Goal: Task Accomplishment & Management: Use online tool/utility

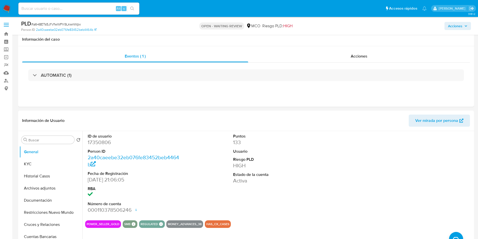
select select "10"
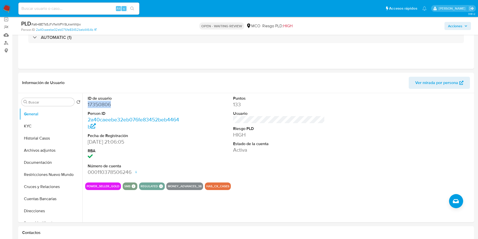
scroll to position [38, 0]
click at [100, 103] on dd "17350806" at bounding box center [134, 104] width 92 height 7
click at [58, 129] on button "KYC" at bounding box center [48, 126] width 59 height 12
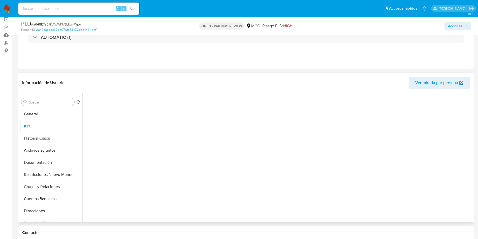
click at [185, 103] on div at bounding box center [279, 156] width 388 height 127
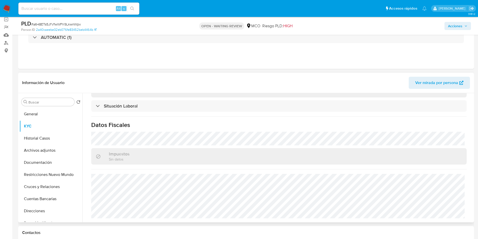
scroll to position [256, 0]
click at [44, 163] on button "Documentación" at bounding box center [48, 162] width 59 height 12
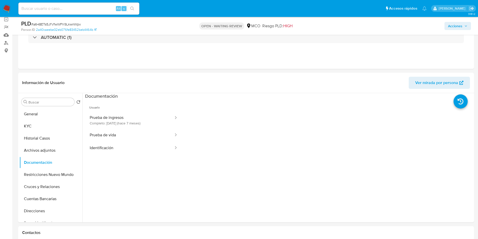
scroll to position [76, 0]
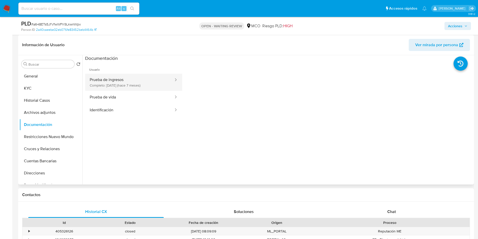
click at [125, 89] on button "Prueba de ingresos Completo: 28/02/2025 (hace 7 meses)" at bounding box center [129, 82] width 89 height 17
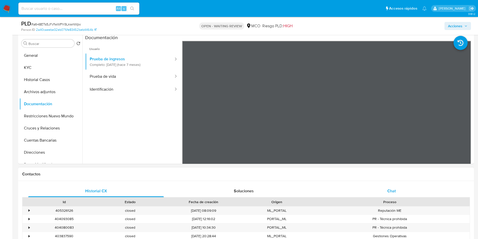
scroll to position [113, 0]
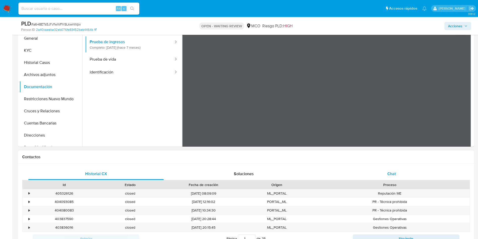
click at [396, 170] on div "Chat" at bounding box center [392, 174] width 136 height 12
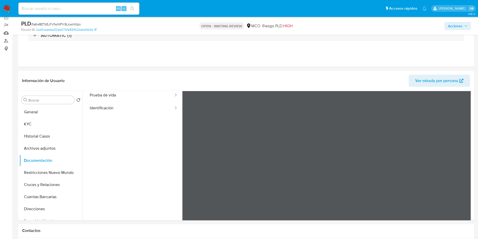
scroll to position [38, 0]
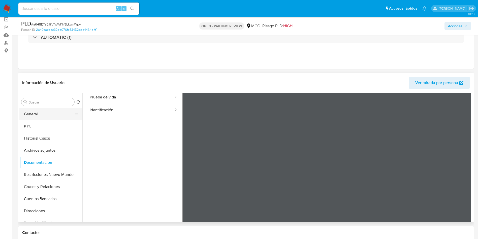
click at [27, 116] on button "General" at bounding box center [48, 114] width 59 height 12
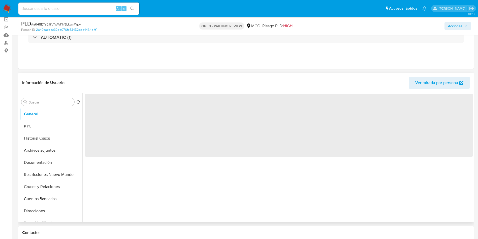
scroll to position [0, 0]
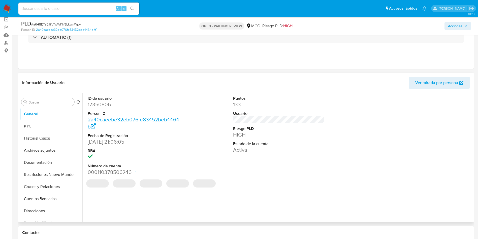
click at [106, 103] on dd "17350806" at bounding box center [134, 104] width 92 height 7
copy dd "17350806"
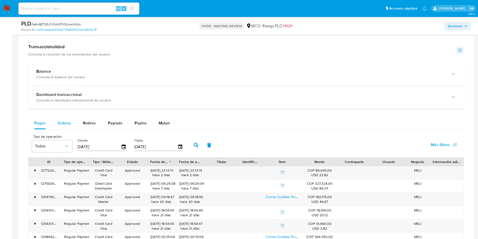
click at [67, 123] on span "Cobros" at bounding box center [64, 123] width 13 height 6
select select "10"
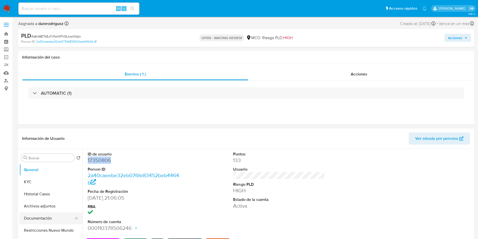
click at [36, 218] on button "Documentación" at bounding box center [48, 218] width 59 height 12
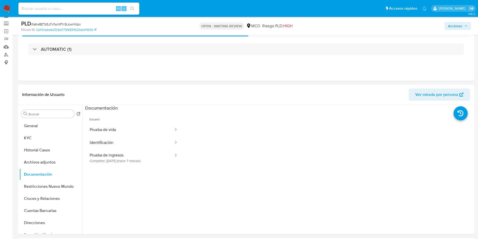
scroll to position [38, 0]
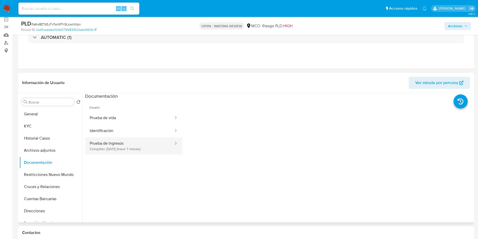
click at [125, 146] on button "Prueba de ingresos Completo: 28/02/2025 (hace 7 meses)" at bounding box center [129, 145] width 89 height 17
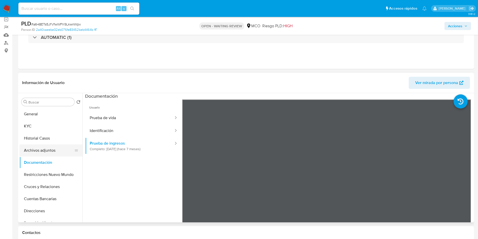
click at [44, 151] on button "Archivos adjuntos" at bounding box center [48, 150] width 59 height 12
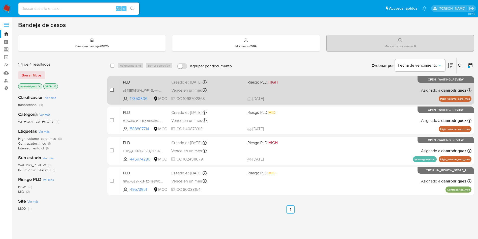
click at [111, 89] on input "checkbox" at bounding box center [112, 90] width 4 height 4
checkbox input "true"
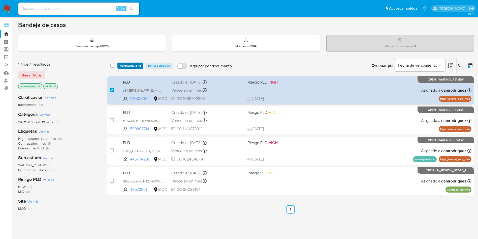
click at [125, 67] on span "Asignarme a mí" at bounding box center [130, 65] width 21 height 5
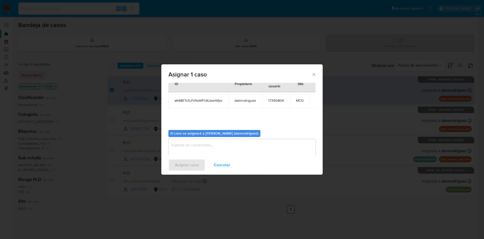
scroll to position [26, 0]
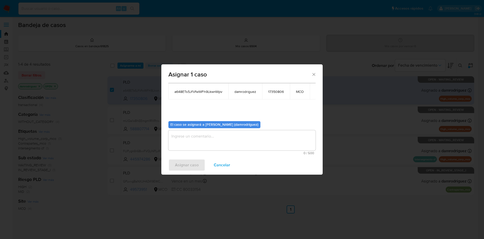
click at [213, 130] on div "El caso se asignará a Damian Rodriguez (damrodriguez) 0 / 500 500 caracteres re…" at bounding box center [241, 136] width 147 height 38
click at [212, 135] on textarea "assign-modal" at bounding box center [241, 140] width 147 height 20
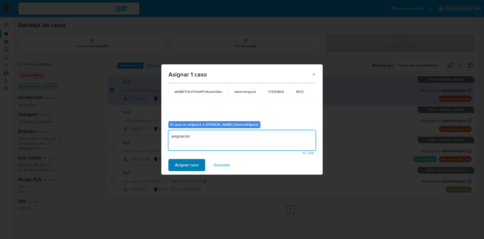
type textarea "asignacion"
click at [194, 165] on span "Asignar caso" at bounding box center [187, 164] width 24 height 11
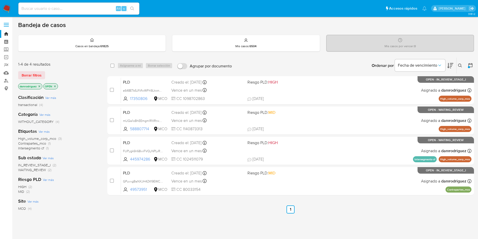
click at [451, 64] on icon at bounding box center [451, 66] width 6 height 6
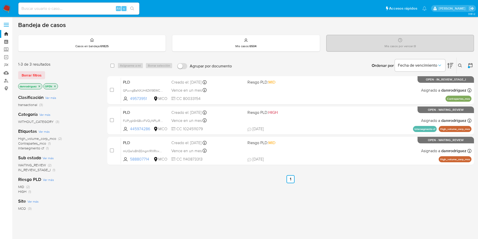
click at [451, 64] on icon at bounding box center [451, 66] width 6 height 6
click at [159, 83] on div "Creado el: [DATE] 07:07:15" at bounding box center [179, 82] width 41 height 5
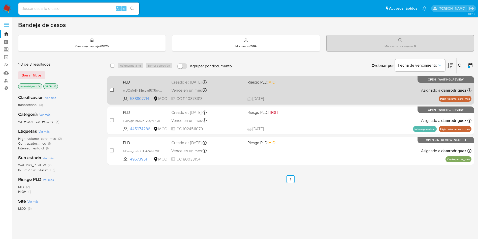
click at [110, 88] on input "checkbox" at bounding box center [112, 90] width 4 height 4
checkbox input "true"
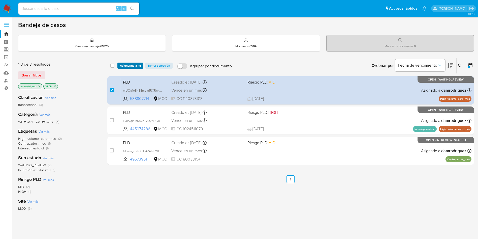
click at [133, 68] on span "Asignarme a mí" at bounding box center [130, 65] width 21 height 5
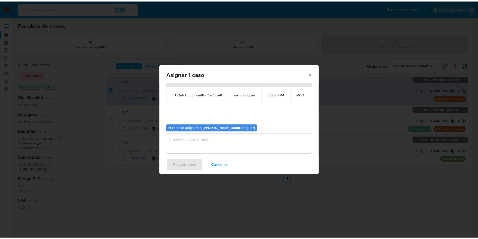
scroll to position [32, 0]
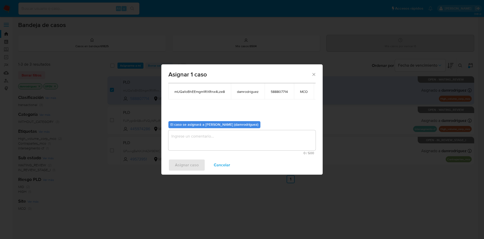
click at [200, 139] on textarea "assign-modal" at bounding box center [241, 140] width 147 height 20
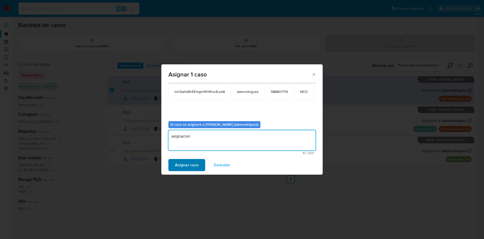
type textarea "asignacion"
click at [181, 162] on span "Asignar caso" at bounding box center [187, 164] width 24 height 11
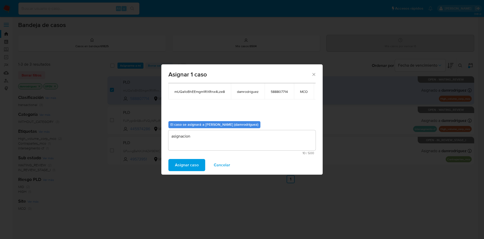
click at [183, 161] on span "Asignar caso" at bounding box center [187, 164] width 24 height 11
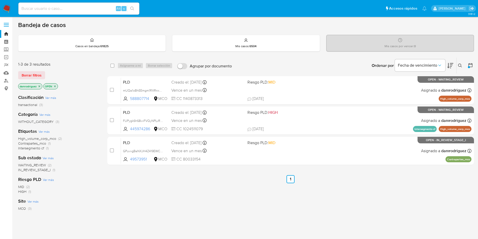
click at [9, 5] on img at bounding box center [7, 8] width 9 height 9
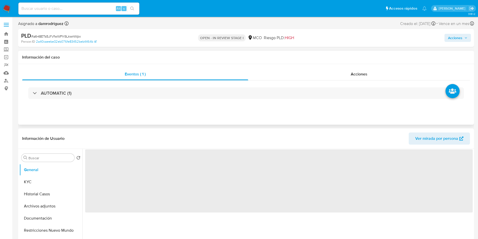
select select "10"
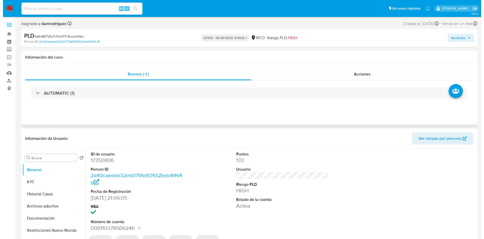
scroll to position [38, 0]
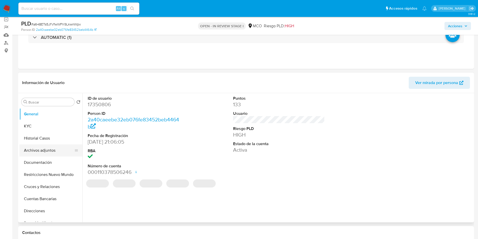
click at [50, 151] on button "Archivos adjuntos" at bounding box center [48, 150] width 59 height 12
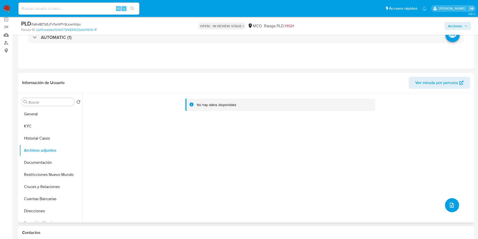
click at [452, 207] on icon "upload-file" at bounding box center [452, 205] width 6 height 6
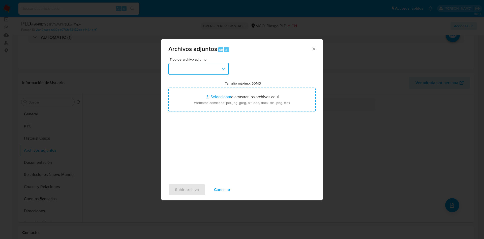
click at [187, 74] on button "button" at bounding box center [198, 69] width 61 height 12
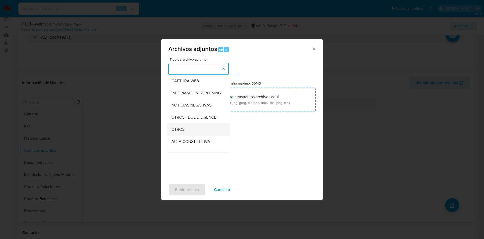
click at [186, 129] on div "OTROS" at bounding box center [196, 129] width 51 height 12
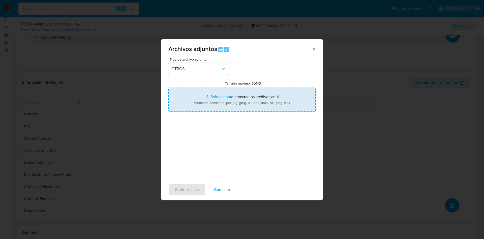
click at [216, 103] on input "Tamaño máximo: 50MB Seleccionar archivos" at bounding box center [241, 100] width 147 height 24
type input "C:\fakepath\17350806 - 03_10_2025.pdf"
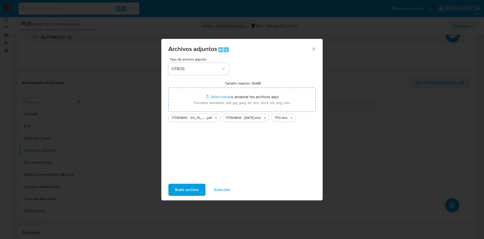
click at [181, 186] on span "Subir archivo" at bounding box center [187, 189] width 24 height 11
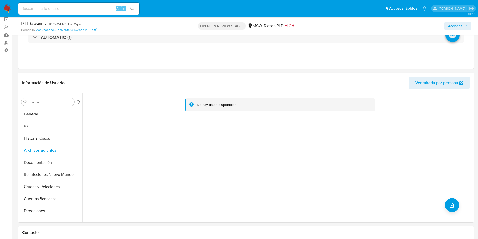
click at [453, 24] on span "Acciones" at bounding box center [455, 26] width 14 height 8
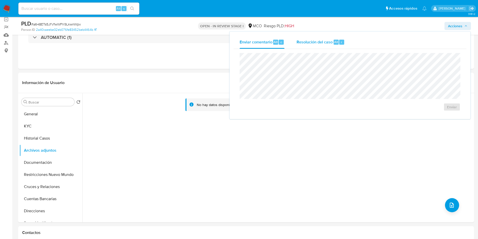
drag, startPoint x: 337, startPoint y: 37, endPoint x: 322, endPoint y: 43, distance: 16.4
click at [336, 37] on div "Resolución del caso Alt r" at bounding box center [321, 42] width 48 height 13
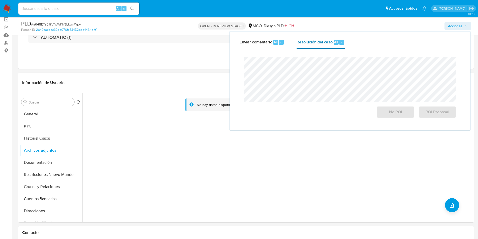
click at [322, 43] on span "Resolución del caso" at bounding box center [315, 42] width 36 height 6
click at [390, 114] on span "No ROI" at bounding box center [395, 111] width 25 height 11
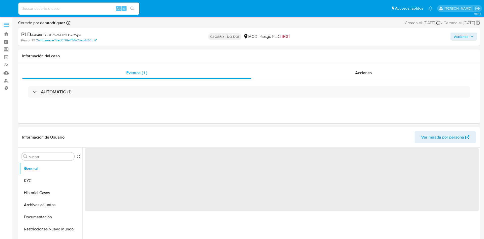
select select "10"
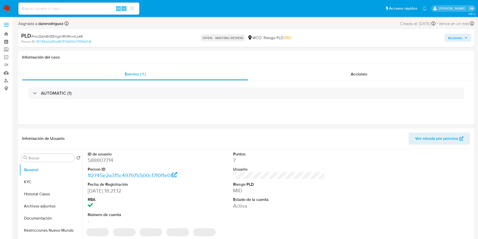
select select "10"
click at [105, 162] on dd "588807714" at bounding box center [134, 160] width 92 height 7
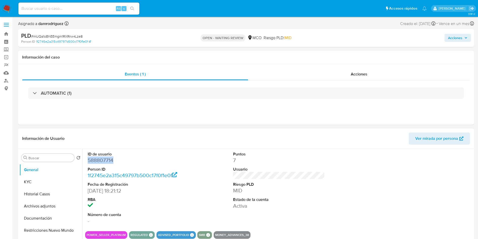
click at [105, 162] on dd "588807714" at bounding box center [134, 160] width 92 height 7
copy dd "588807714"
click at [97, 159] on dd "588807714" at bounding box center [134, 160] width 92 height 7
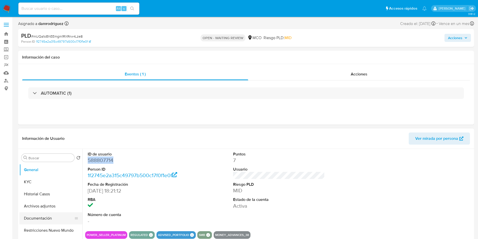
click at [51, 219] on button "Documentación" at bounding box center [48, 218] width 59 height 12
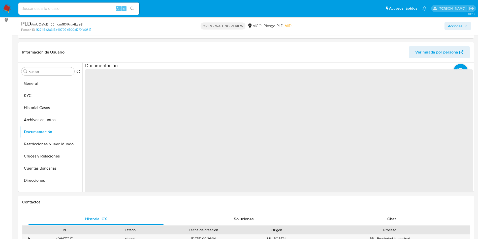
scroll to position [76, 0]
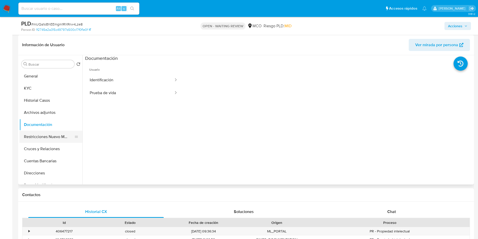
click at [64, 136] on button "Restricciones Nuevo Mundo" at bounding box center [48, 137] width 59 height 12
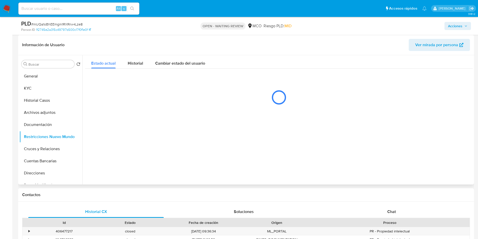
click at [114, 37] on div "Información de Usuario Ver mirada por persona" at bounding box center [246, 45] width 456 height 20
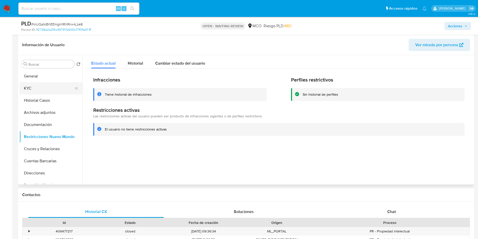
click at [45, 91] on button "KYC" at bounding box center [48, 88] width 59 height 12
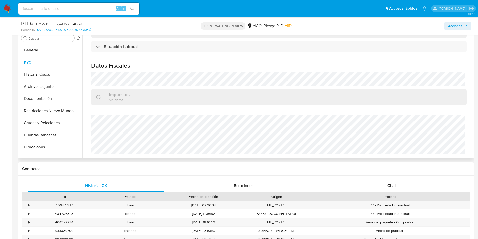
scroll to position [113, 0]
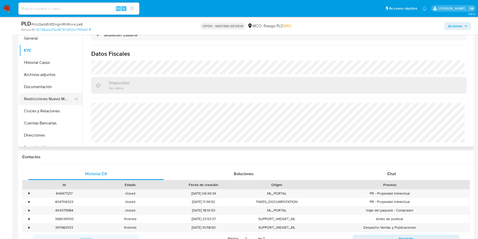
click at [45, 104] on button "Restricciones Nuevo Mundo" at bounding box center [48, 99] width 59 height 12
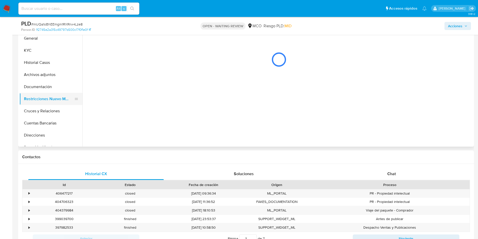
scroll to position [0, 0]
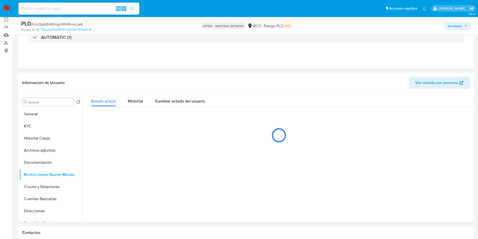
scroll to position [76, 0]
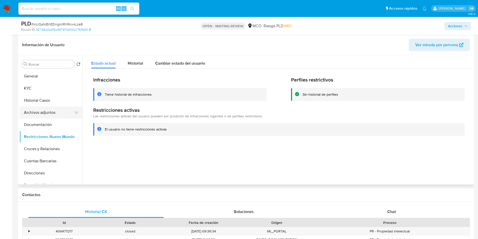
click at [42, 117] on button "Archivos adjuntos" at bounding box center [48, 112] width 59 height 12
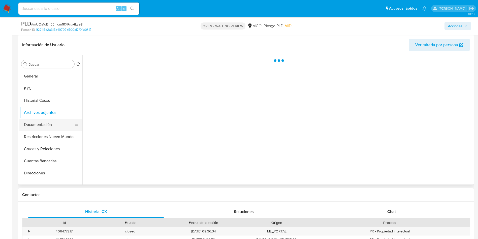
click at [45, 124] on button "Documentación" at bounding box center [48, 125] width 59 height 12
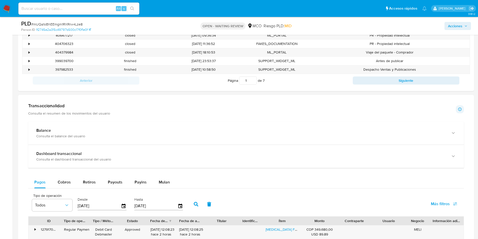
scroll to position [227, 0]
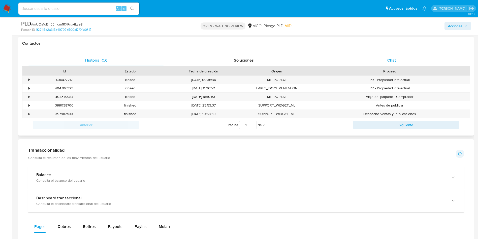
drag, startPoint x: 373, startPoint y: 69, endPoint x: 379, endPoint y: 62, distance: 9.7
click at [374, 69] on div "Proceso" at bounding box center [390, 71] width 153 height 5
drag, startPoint x: 380, startPoint y: 61, endPoint x: 375, endPoint y: 62, distance: 5.8
click at [380, 60] on div "Chat" at bounding box center [392, 60] width 136 height 12
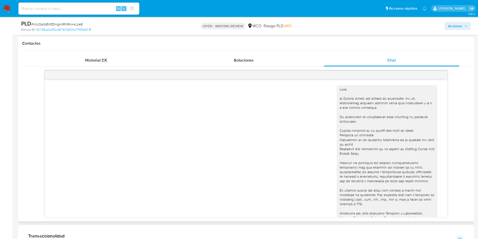
scroll to position [121, 0]
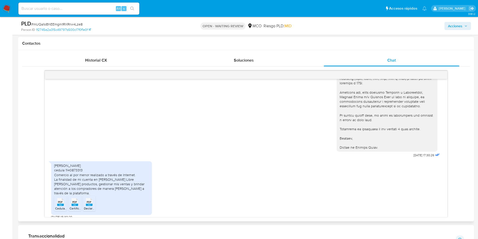
click at [90, 200] on span "PDF" at bounding box center [89, 201] width 5 height 3
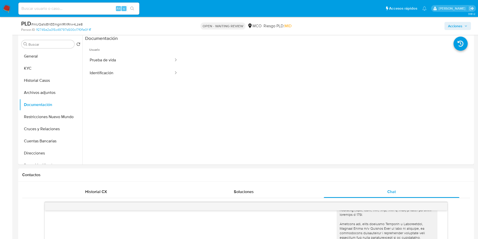
scroll to position [38, 0]
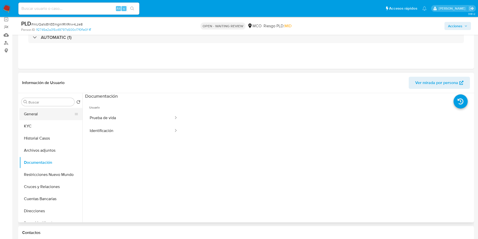
click at [37, 117] on button "General" at bounding box center [48, 114] width 59 height 12
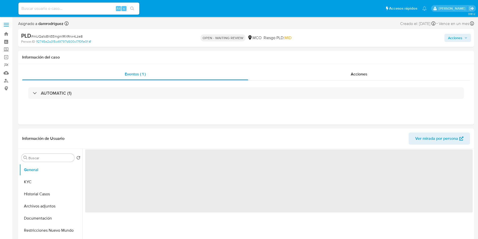
select select "10"
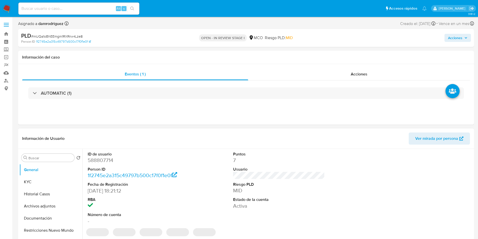
select select "10"
click at [51, 204] on button "Archivos adjuntos" at bounding box center [48, 206] width 59 height 12
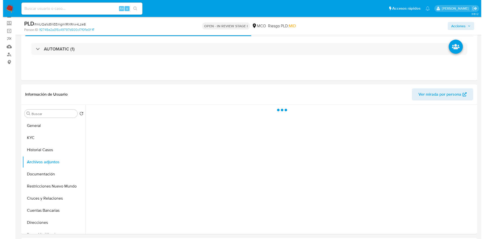
scroll to position [38, 0]
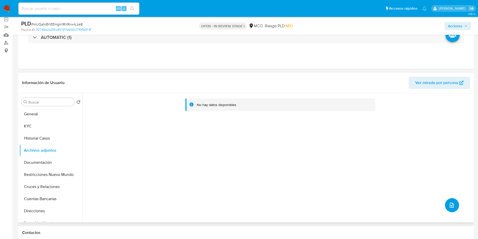
click at [453, 205] on icon "upload-file" at bounding box center [452, 205] width 6 height 6
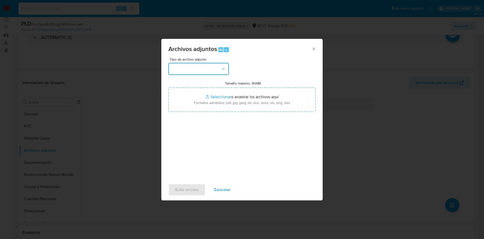
click at [195, 69] on button "button" at bounding box center [198, 69] width 61 height 12
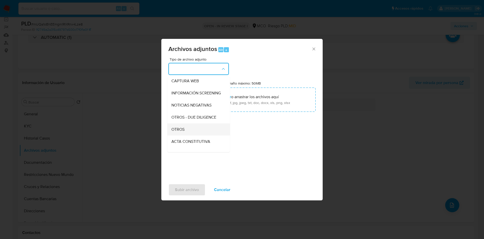
click at [185, 132] on span "OTROS" at bounding box center [177, 129] width 13 height 5
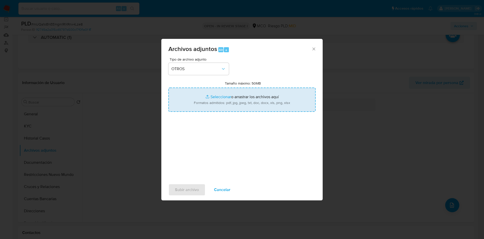
click at [215, 105] on input "Tamaño máximo: 50MB Seleccionar archivos" at bounding box center [241, 100] width 147 height 24
type input "C:\fakepath\588807714 - 03_10_2025.pdf"
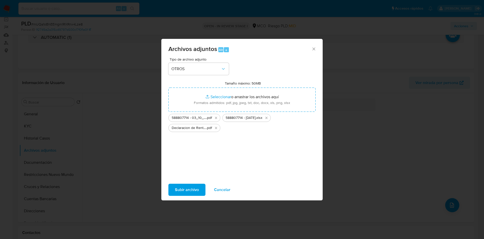
click at [180, 186] on span "Subir archivo" at bounding box center [187, 189] width 24 height 11
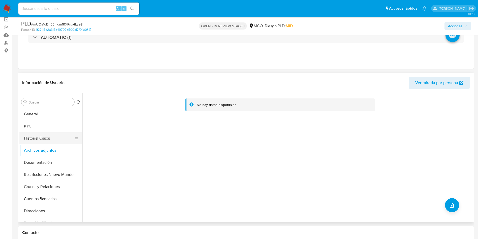
click at [39, 140] on button "Historial Casos" at bounding box center [48, 138] width 59 height 12
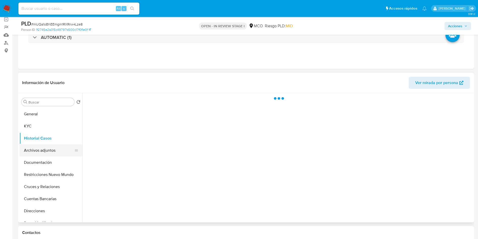
click at [39, 149] on button "Archivos adjuntos" at bounding box center [48, 150] width 59 height 12
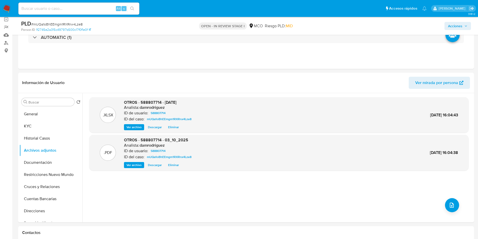
click at [464, 25] on span "Acciones" at bounding box center [457, 25] width 19 height 7
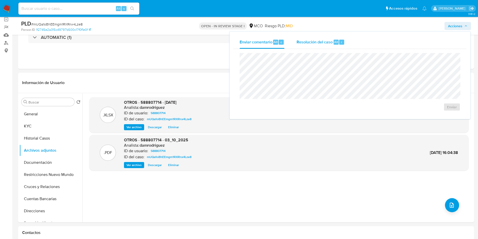
click at [294, 40] on button "Resolución del caso Alt r" at bounding box center [321, 42] width 60 height 13
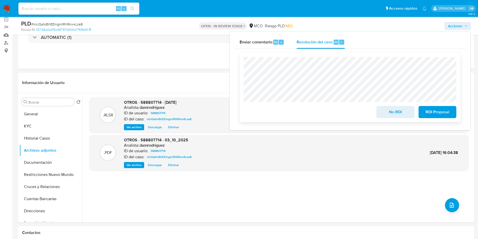
click at [393, 113] on span "No ROI" at bounding box center [395, 111] width 25 height 11
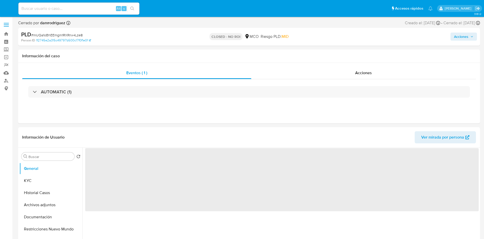
select select "10"
